Goal: Task Accomplishment & Management: Manage account settings

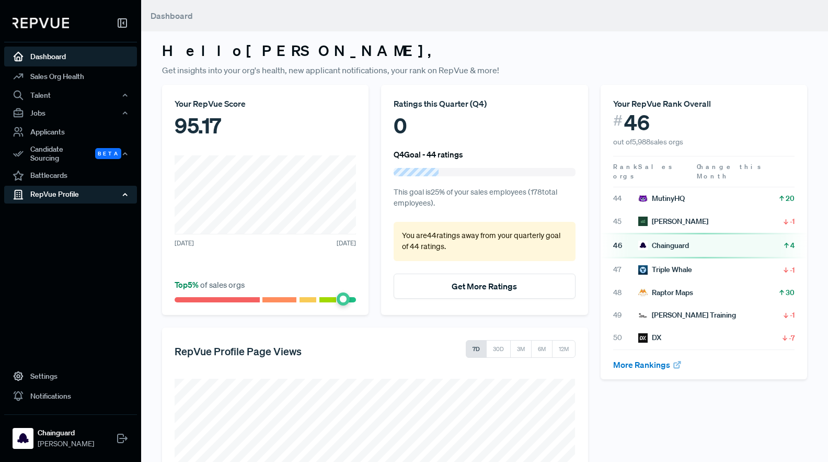
click at [67, 187] on div "RepVue Profile" at bounding box center [70, 195] width 133 height 18
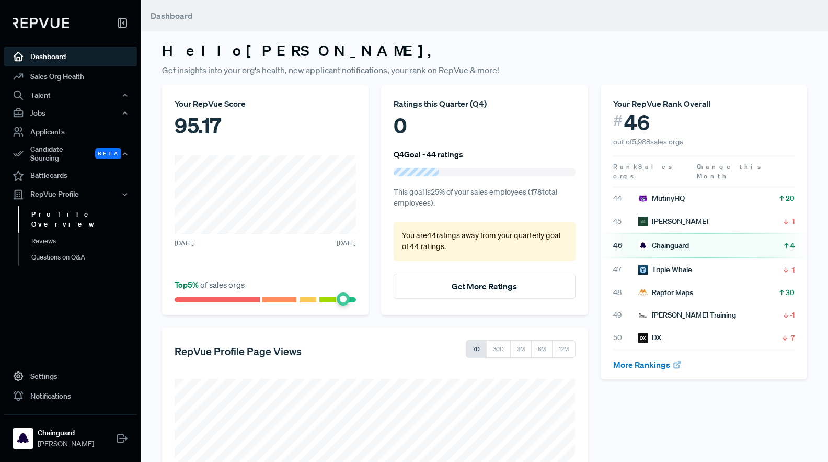
click at [64, 209] on link "Profile Overview" at bounding box center [84, 219] width 133 height 27
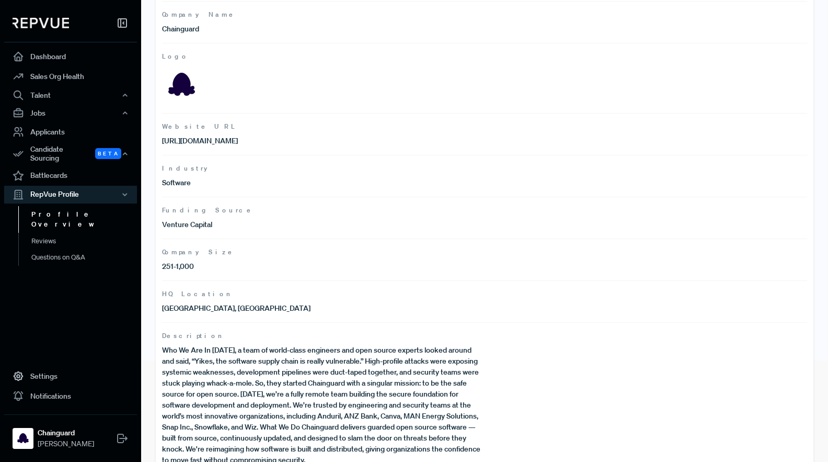
scroll to position [96, 0]
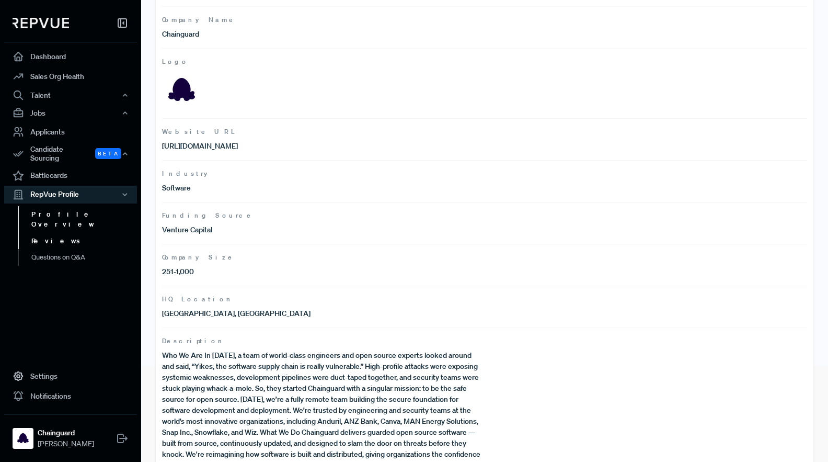
click at [56, 233] on link "Reviews" at bounding box center [84, 241] width 133 height 17
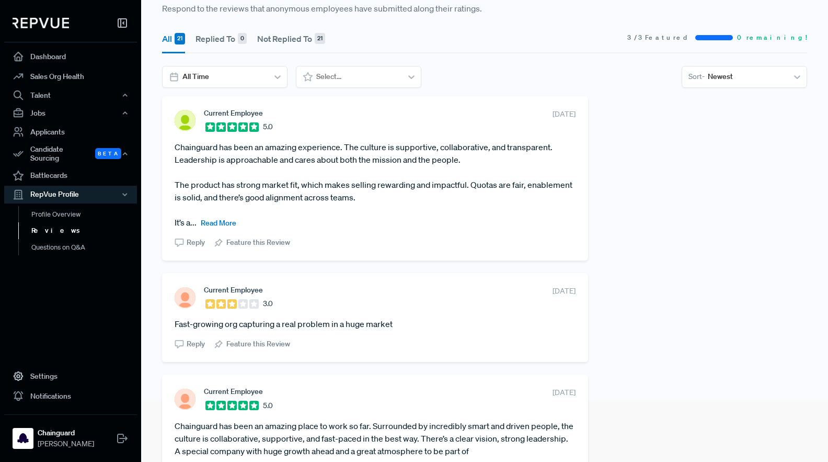
scroll to position [60, 0]
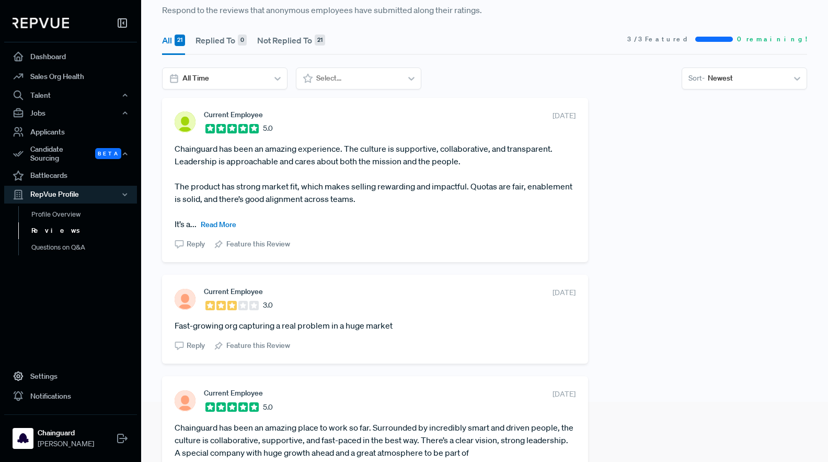
click at [224, 223] on span "Read More" at bounding box center [219, 224] width 36 height 9
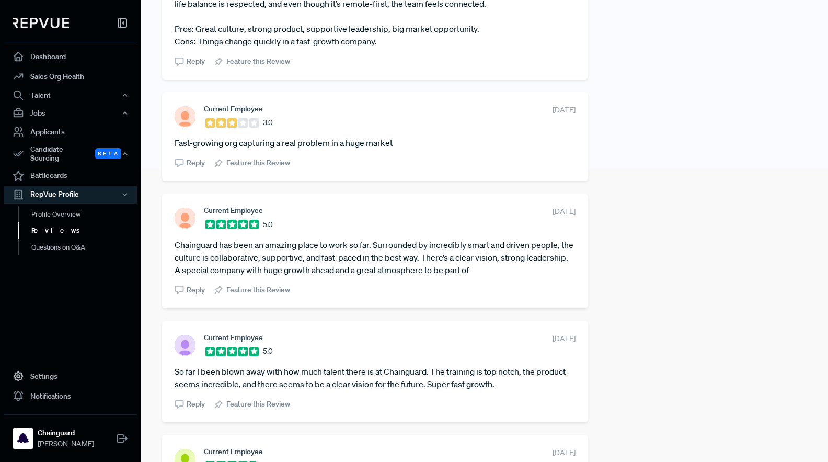
scroll to position [0, 0]
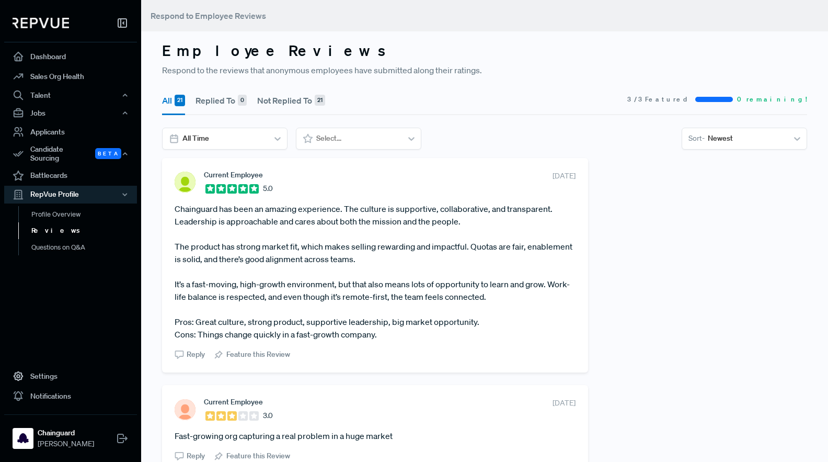
click at [691, 99] on span "3 / 3 Featured" at bounding box center [660, 99] width 64 height 9
click at [268, 355] on span "Feature this Review" at bounding box center [258, 354] width 64 height 11
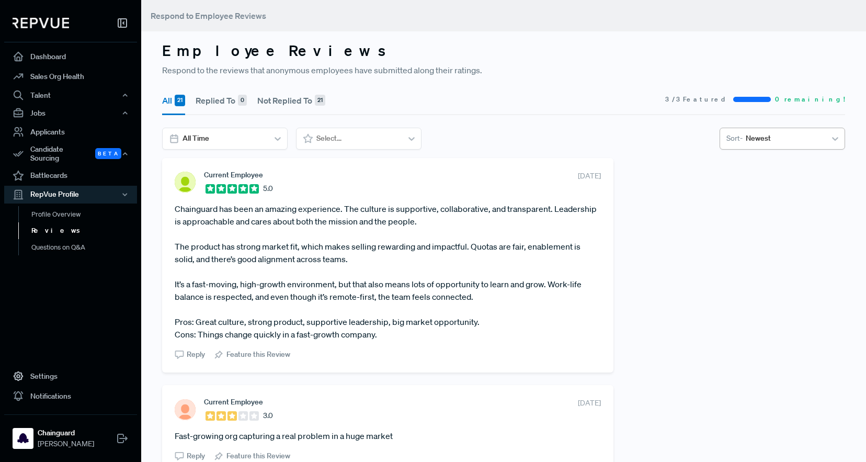
click at [828, 138] on icon at bounding box center [835, 138] width 10 height 10
click at [742, 247] on div "Featured" at bounding box center [783, 242] width 126 height 19
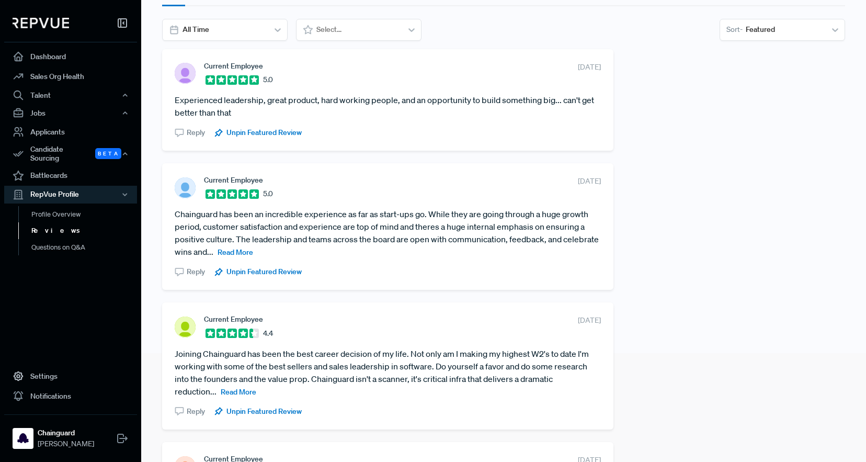
scroll to position [106, 0]
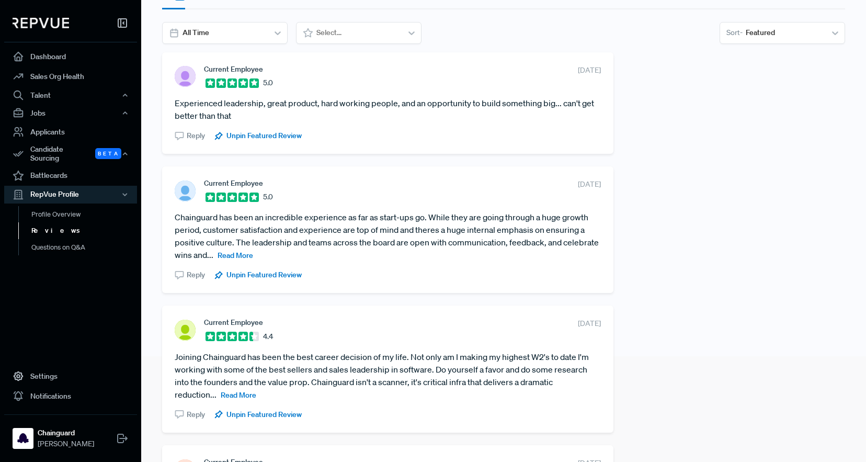
click at [229, 259] on span "Read More" at bounding box center [236, 255] width 36 height 9
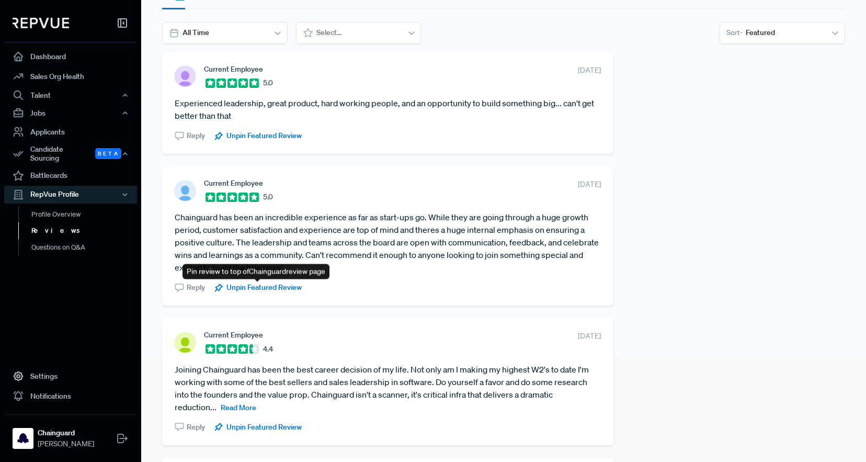
click at [274, 287] on span "Unpin Featured Review" at bounding box center [263, 287] width 75 height 11
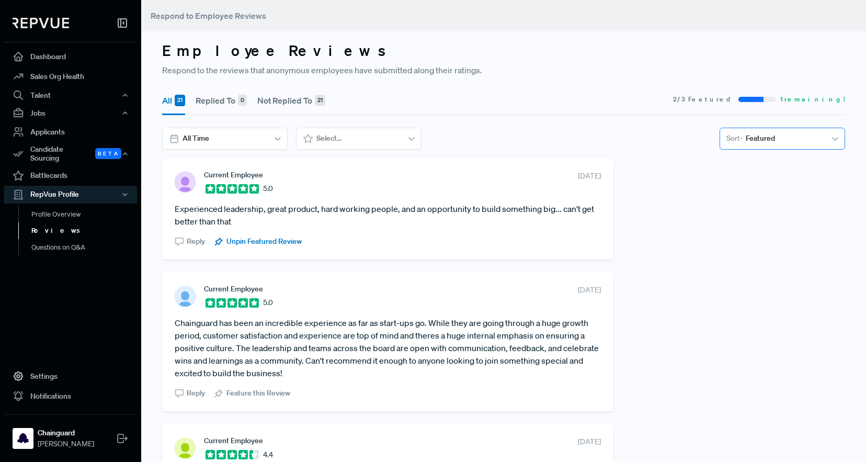
click at [808, 138] on div at bounding box center [784, 138] width 77 height 13
click at [749, 162] on div "Newest" at bounding box center [783, 165] width 126 height 19
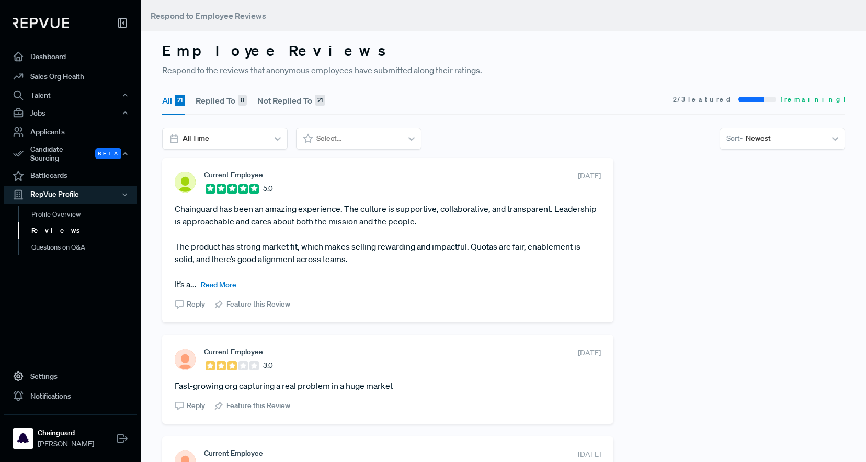
click at [225, 284] on span "Read More" at bounding box center [219, 284] width 36 height 9
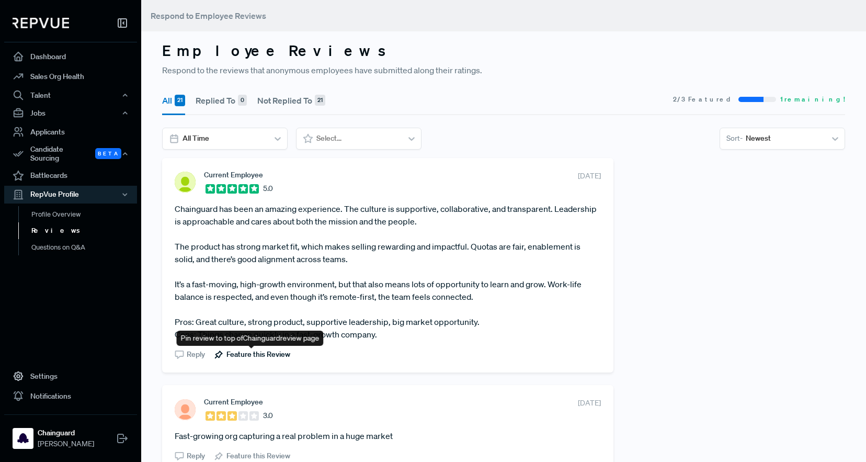
click at [278, 353] on span "Feature this Review" at bounding box center [258, 354] width 64 height 11
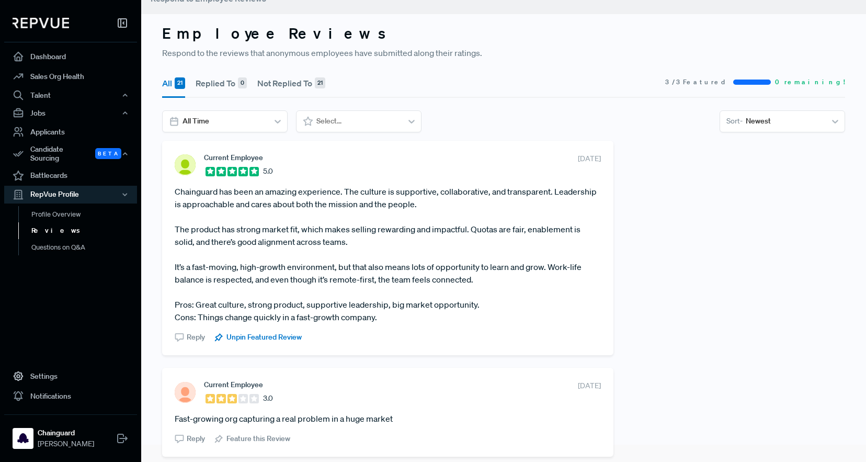
scroll to position [20, 0]
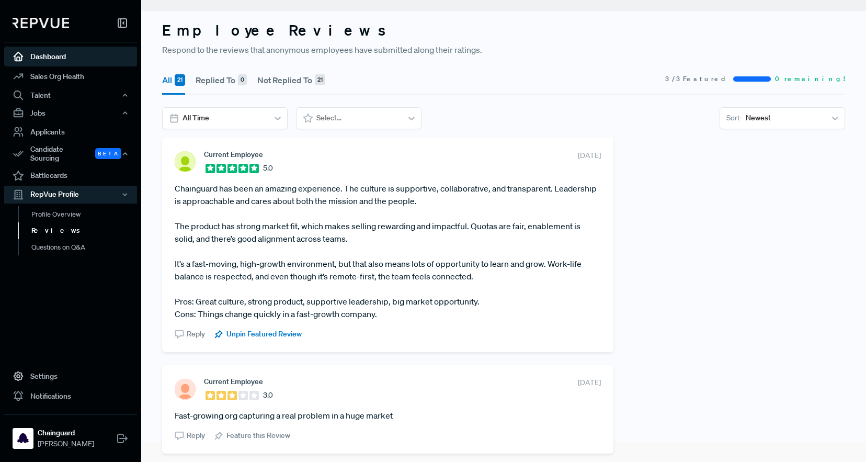
click at [58, 54] on link "Dashboard" at bounding box center [70, 57] width 133 height 20
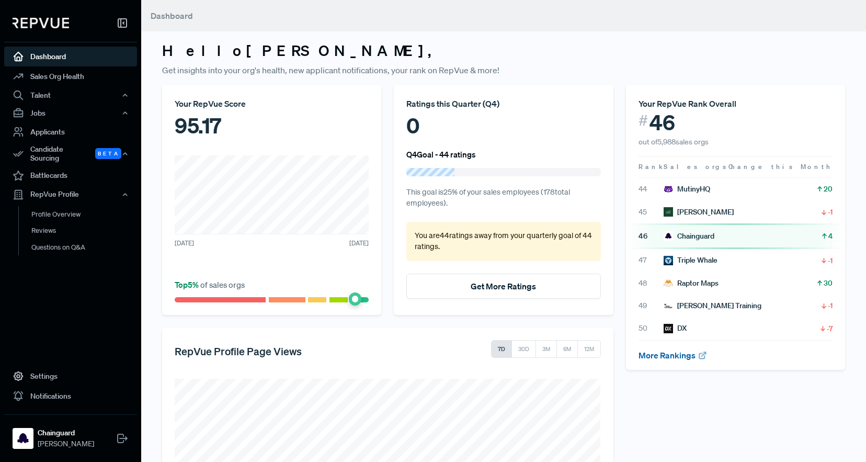
click at [676, 356] on link "More Rankings" at bounding box center [673, 355] width 69 height 10
